Goal: Find specific page/section: Find specific page/section

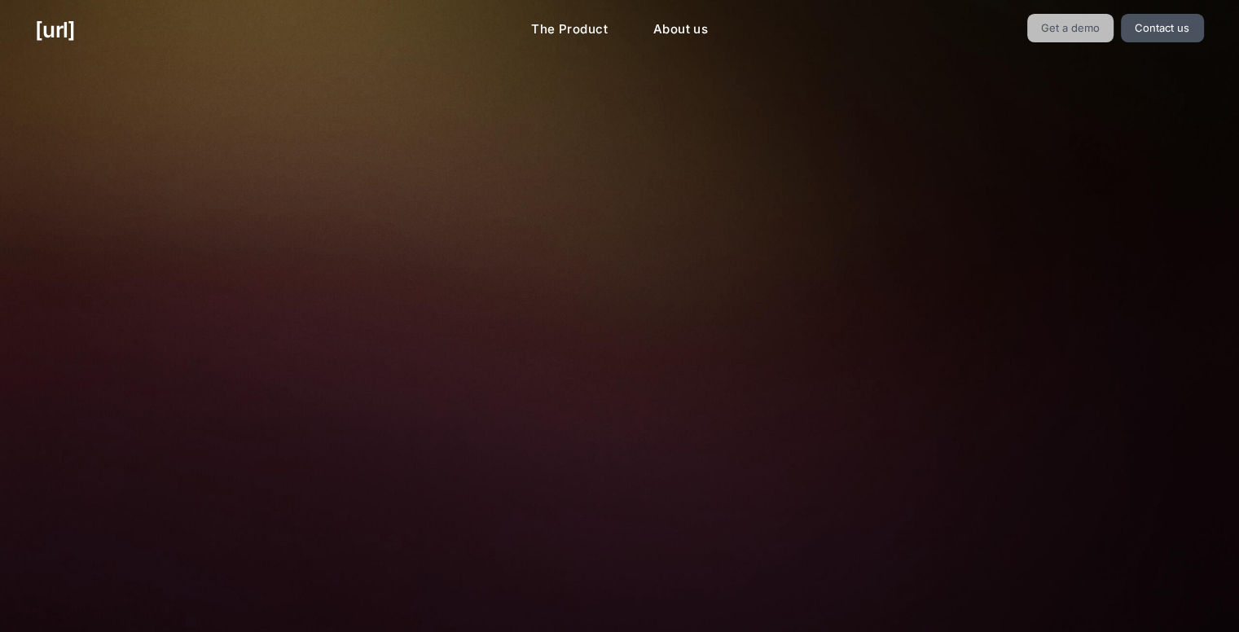
click at [1060, 36] on link "Get a demo" at bounding box center [1070, 28] width 87 height 29
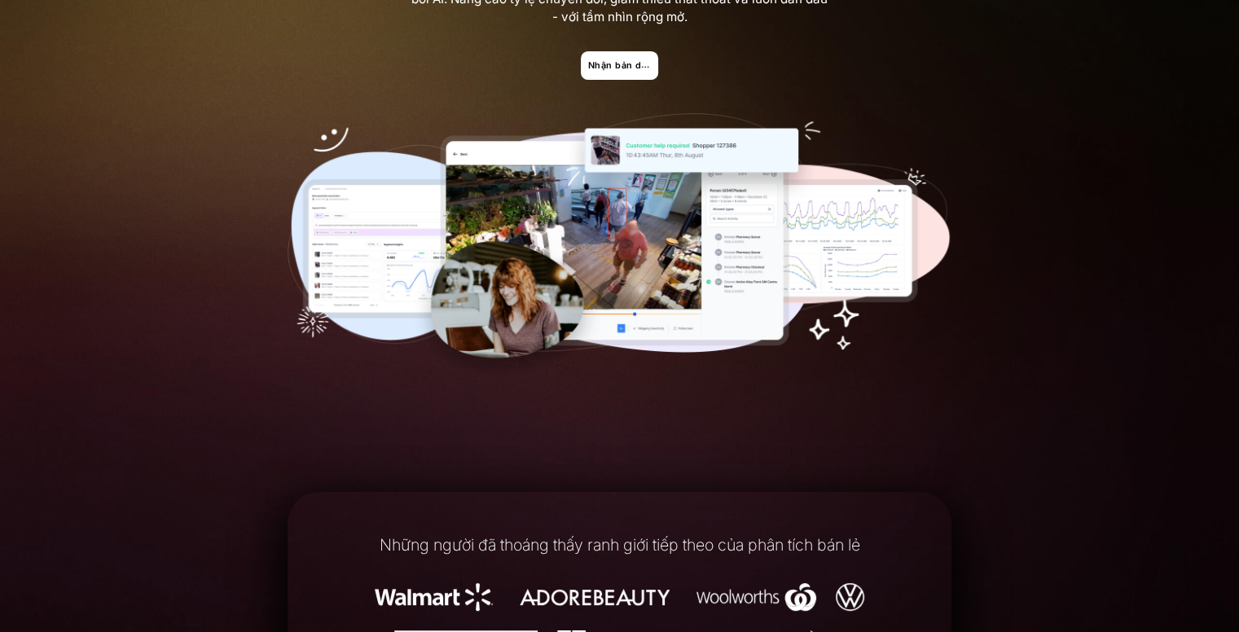
scroll to position [244, 0]
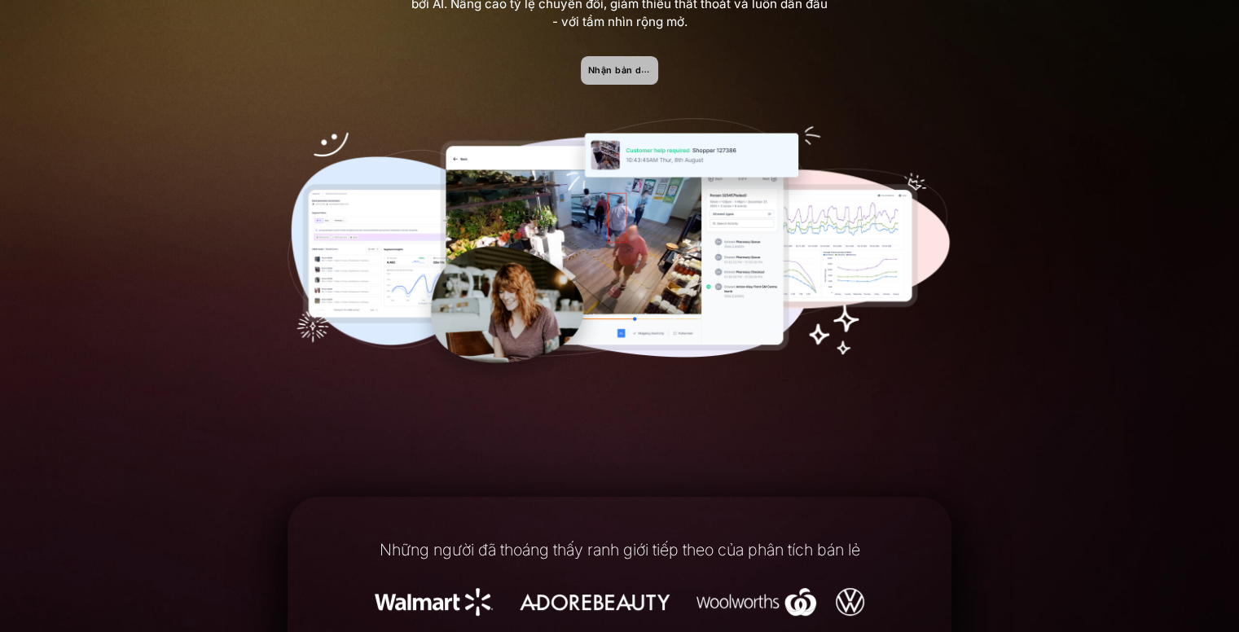
click at [643, 66] on font "[PERSON_NAME] bản demo" at bounding box center [624, 69] width 73 height 11
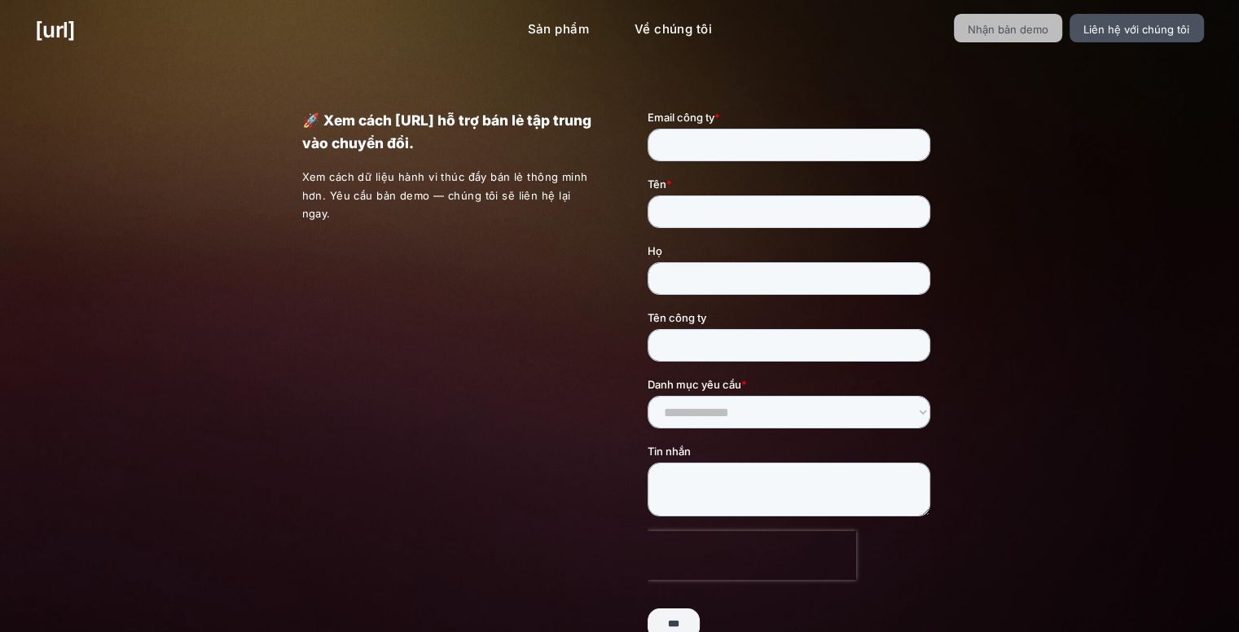
click at [1036, 34] on font "[PERSON_NAME] bản demo" at bounding box center [1007, 29] width 81 height 13
